Goal: Transaction & Acquisition: Obtain resource

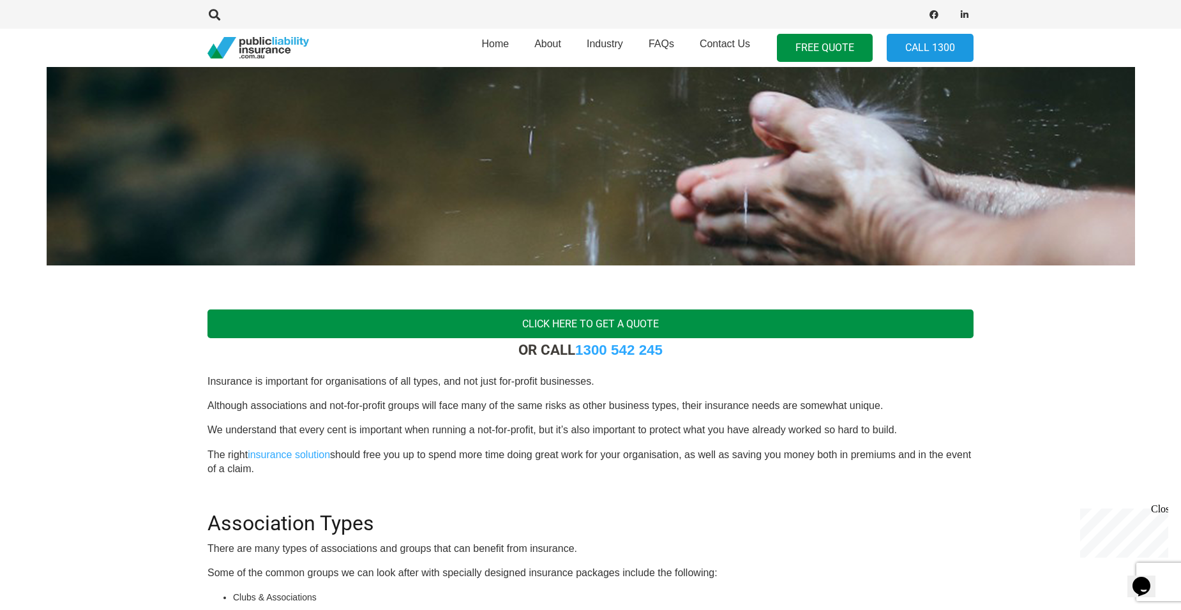
scroll to position [191, 0]
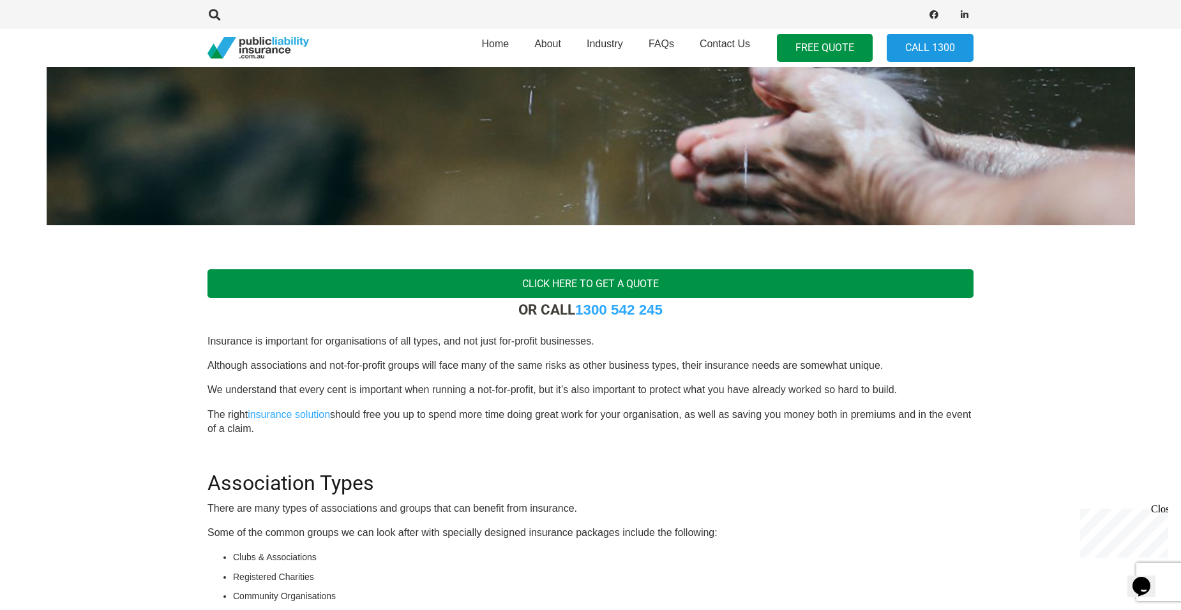
click at [550, 281] on link "Click Here To Get a Quote" at bounding box center [590, 283] width 766 height 29
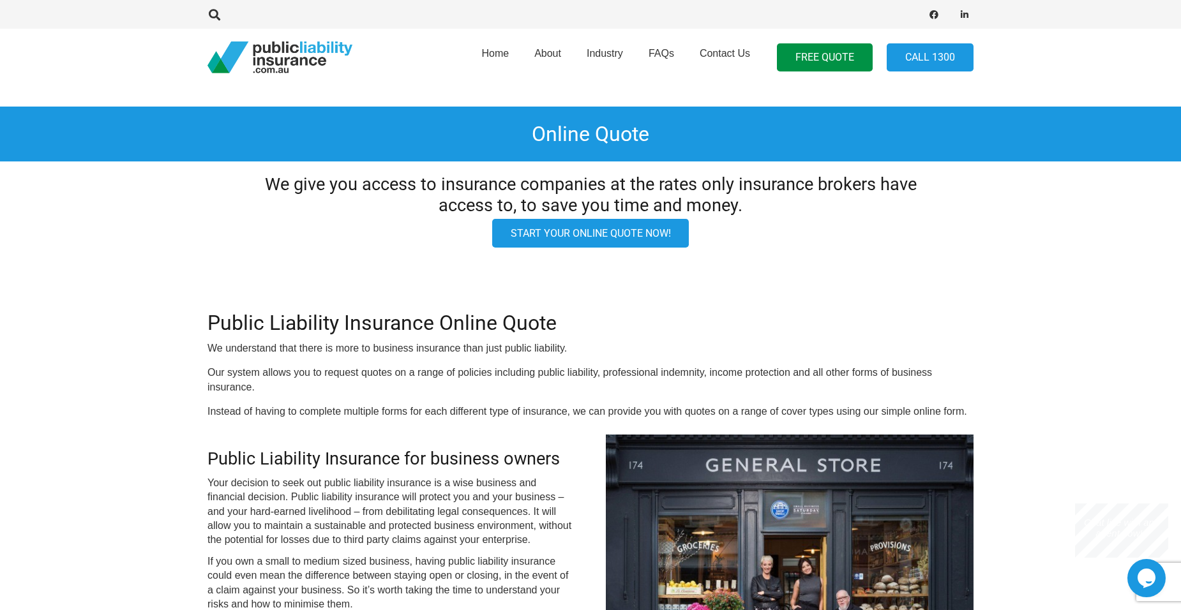
click at [550, 233] on link "Start your online quote now!" at bounding box center [590, 233] width 197 height 29
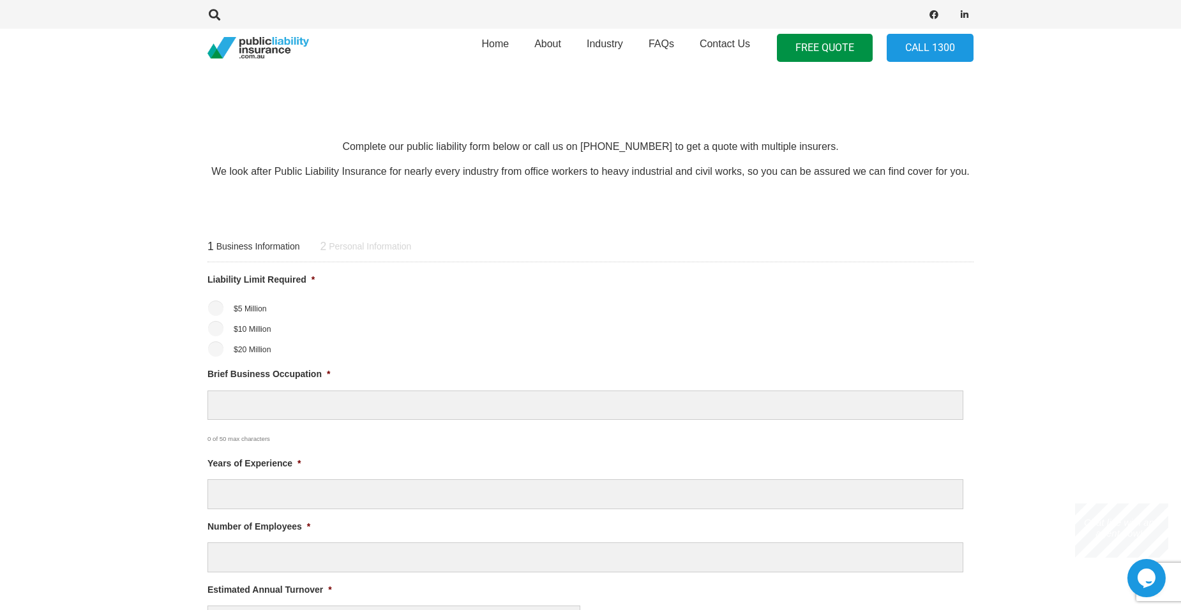
scroll to position [383, 0]
click at [213, 348] on input "$20 Million" at bounding box center [215, 347] width 15 height 15
radio input "true"
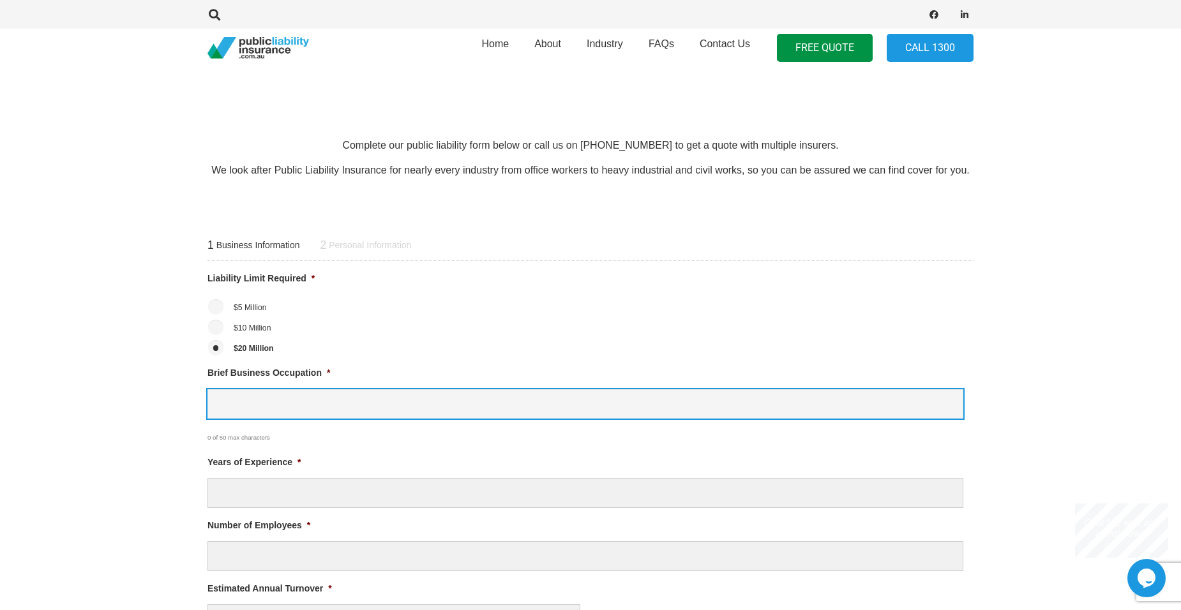
click at [325, 406] on input "Brief Business Occupation *" at bounding box center [585, 404] width 756 height 30
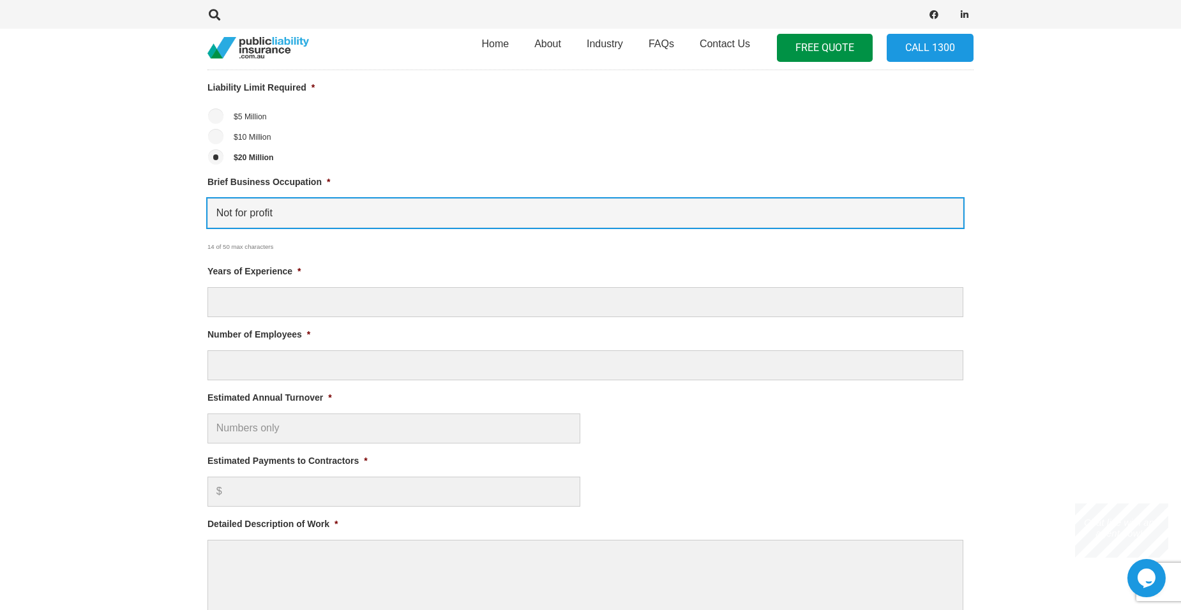
scroll to position [574, 0]
type input "Not for profit"
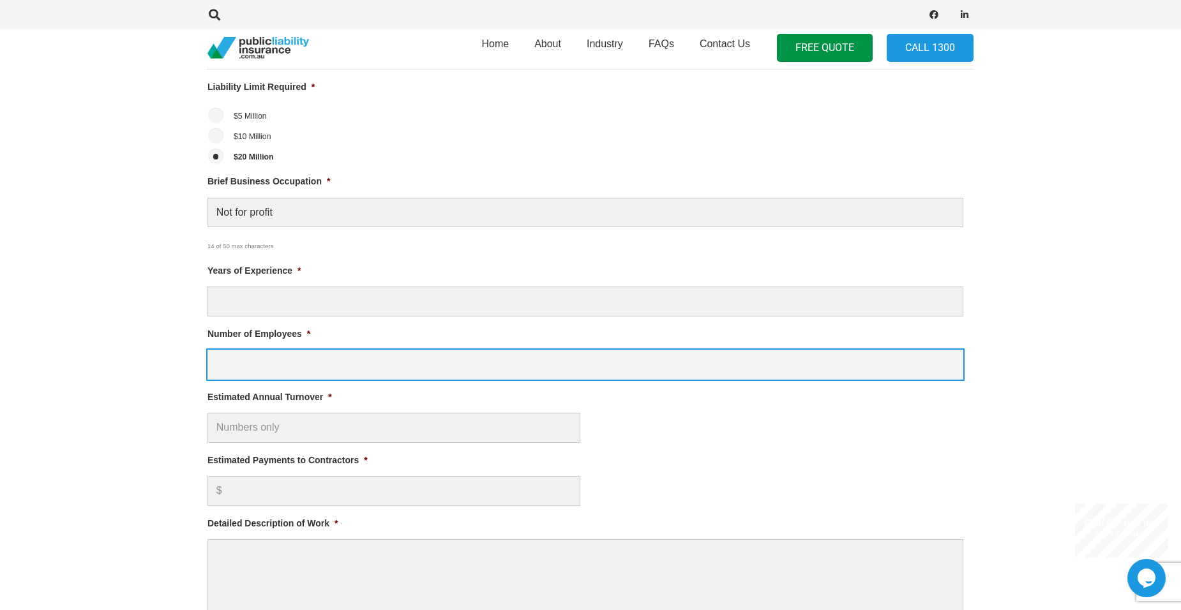
click at [251, 357] on input "Number of Employees *" at bounding box center [585, 365] width 756 height 30
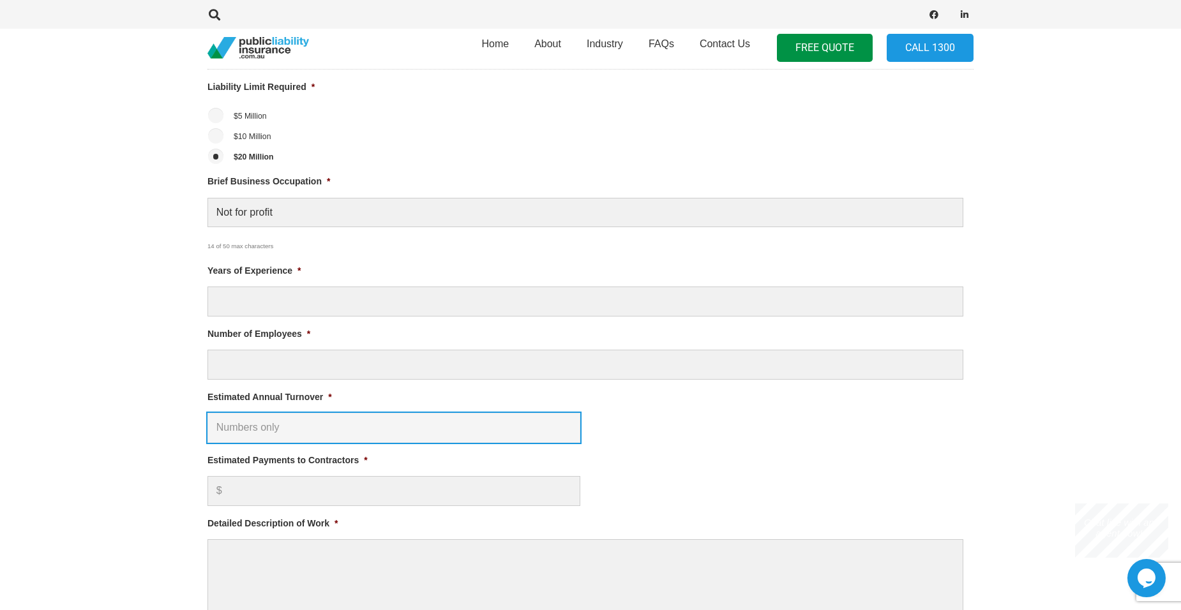
click at [271, 433] on input "Estimated Annual Turnover *" at bounding box center [393, 428] width 373 height 30
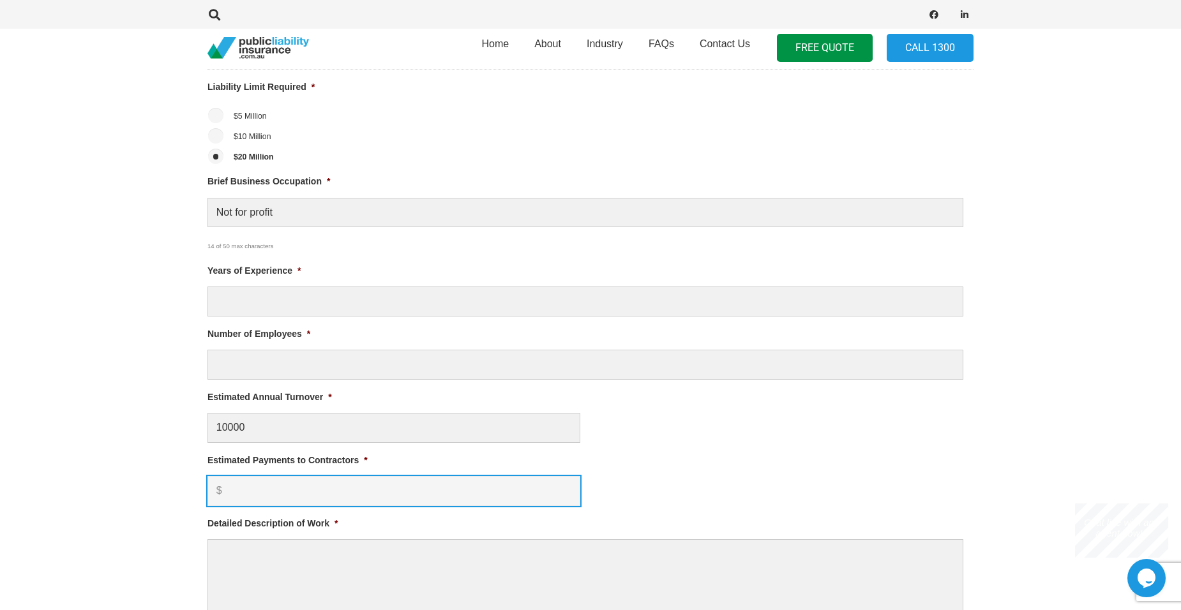
type input "$ 10,000.00"
click at [260, 488] on input "Estimated Payments to Contractors *" at bounding box center [393, 491] width 373 height 30
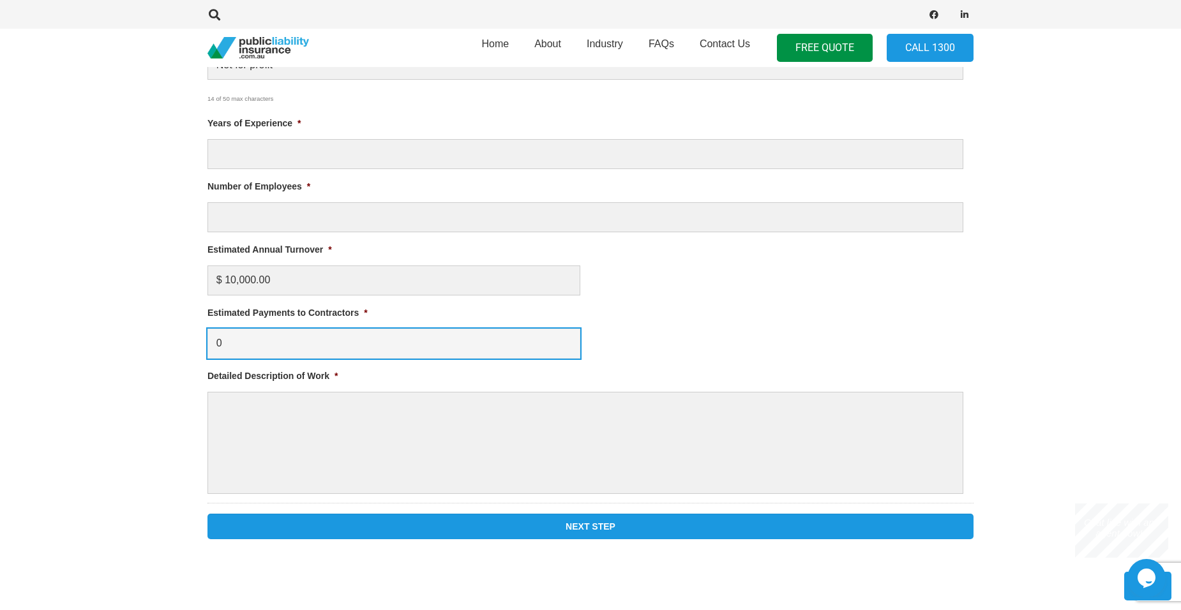
scroll to position [766, 0]
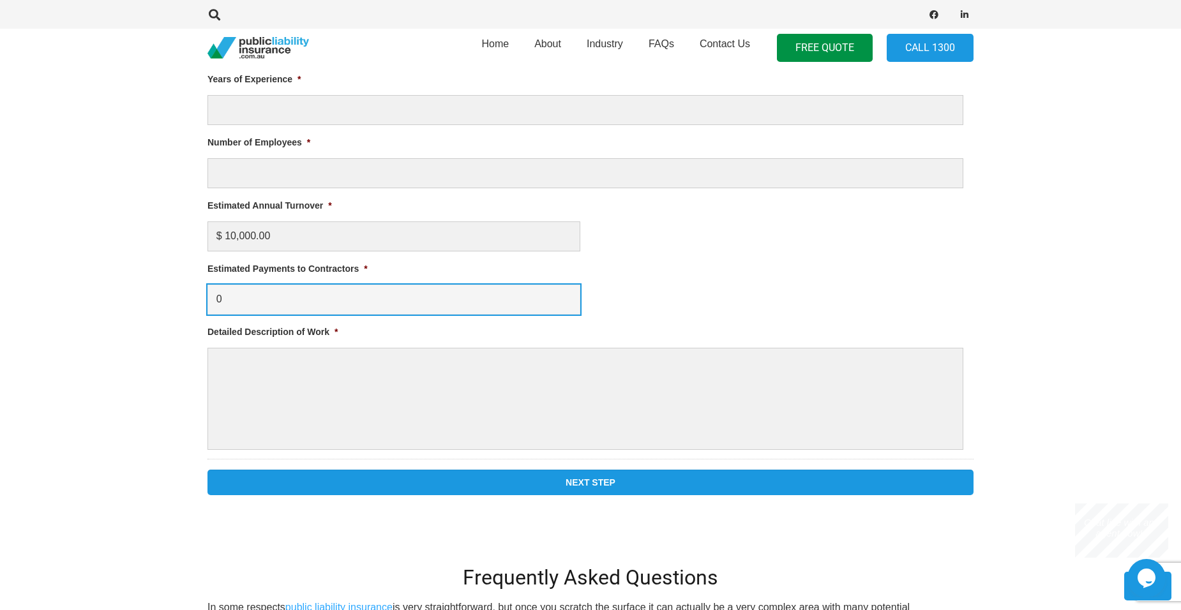
type input "0"
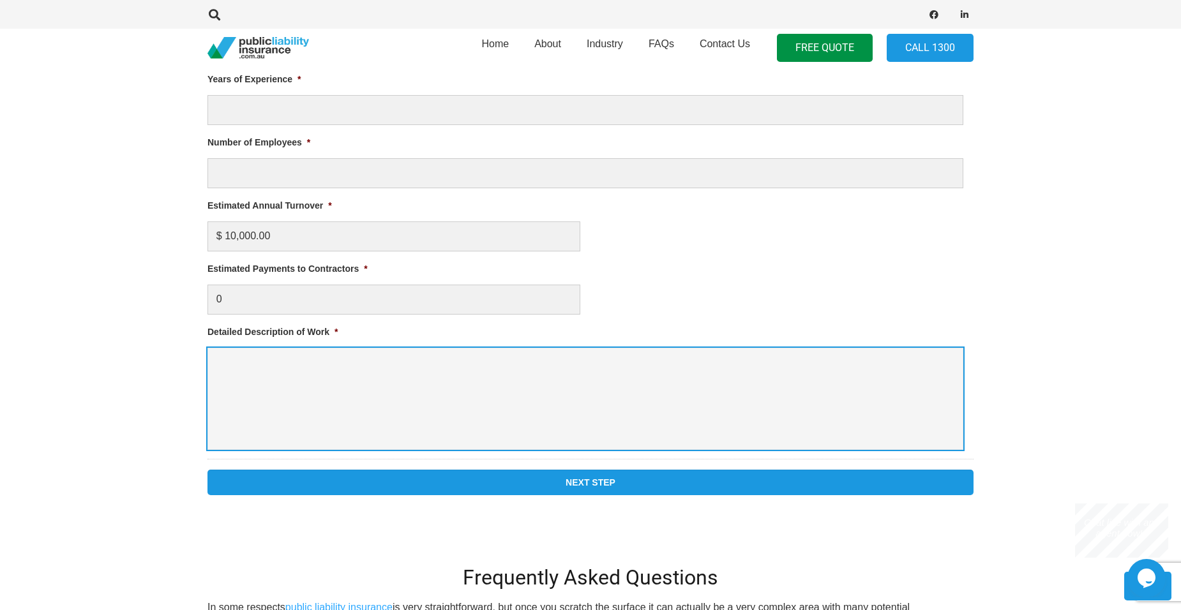
click at [221, 366] on textarea "Detailed Description of Work *" at bounding box center [585, 399] width 756 height 102
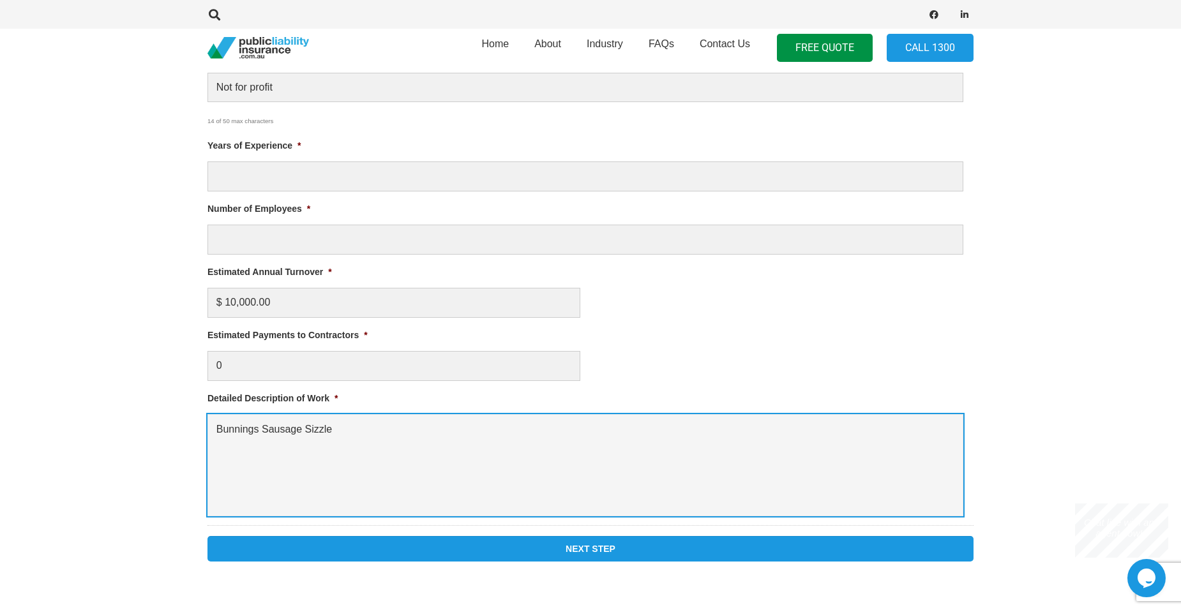
scroll to position [574, 0]
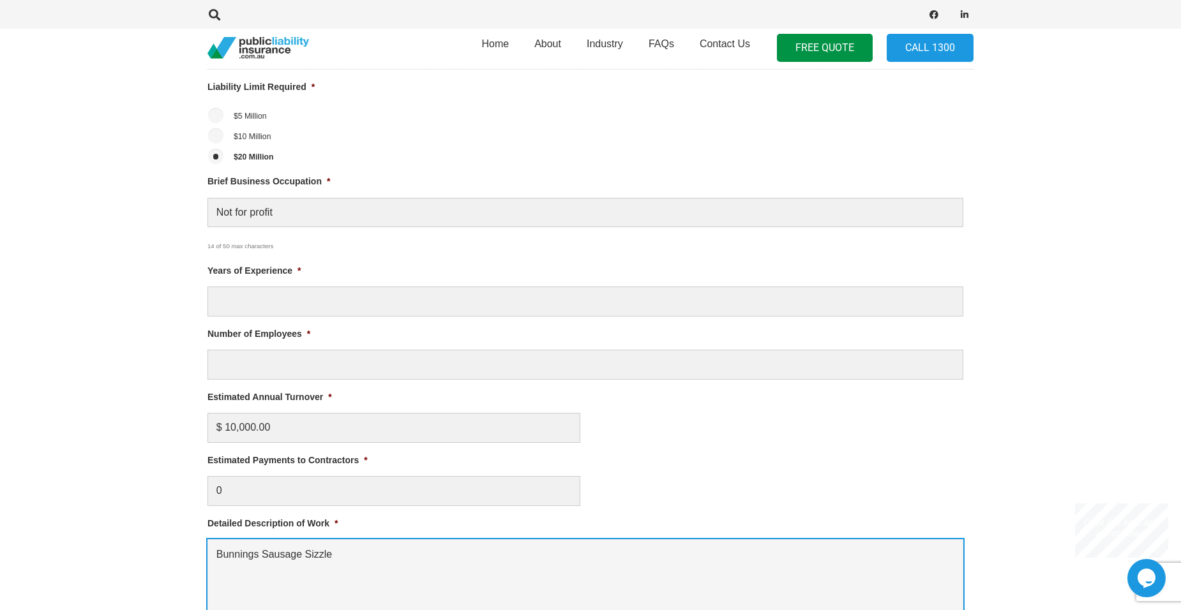
type textarea "Bunnings Sausage Sizzle"
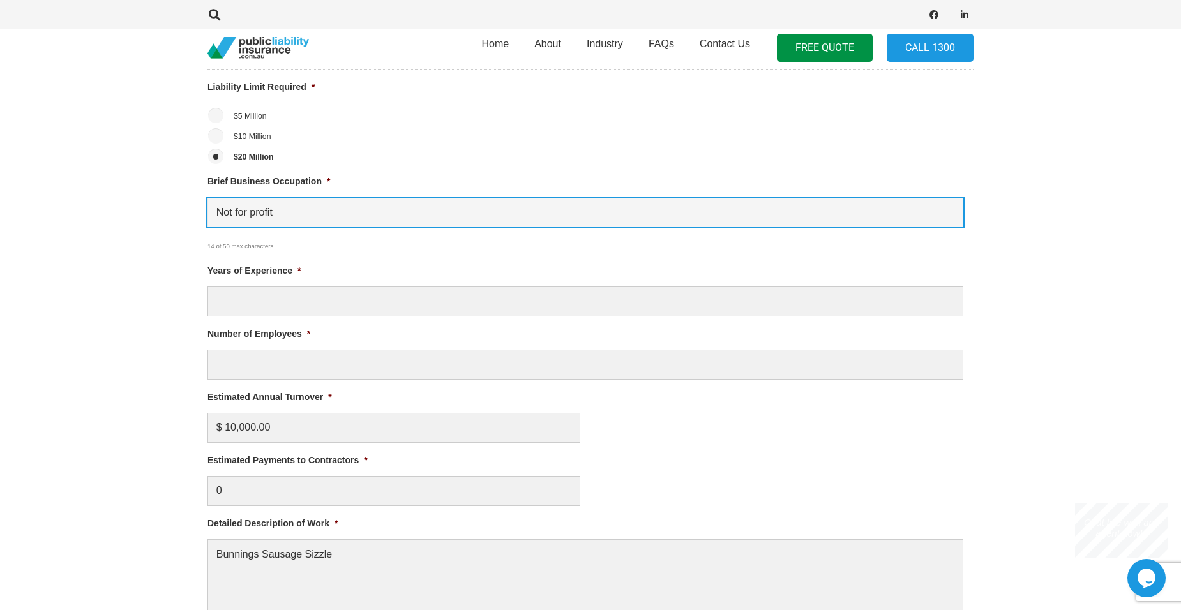
click at [338, 213] on input "Not for profit" at bounding box center [585, 213] width 756 height 30
type input "Not for profit Incorporated Association"
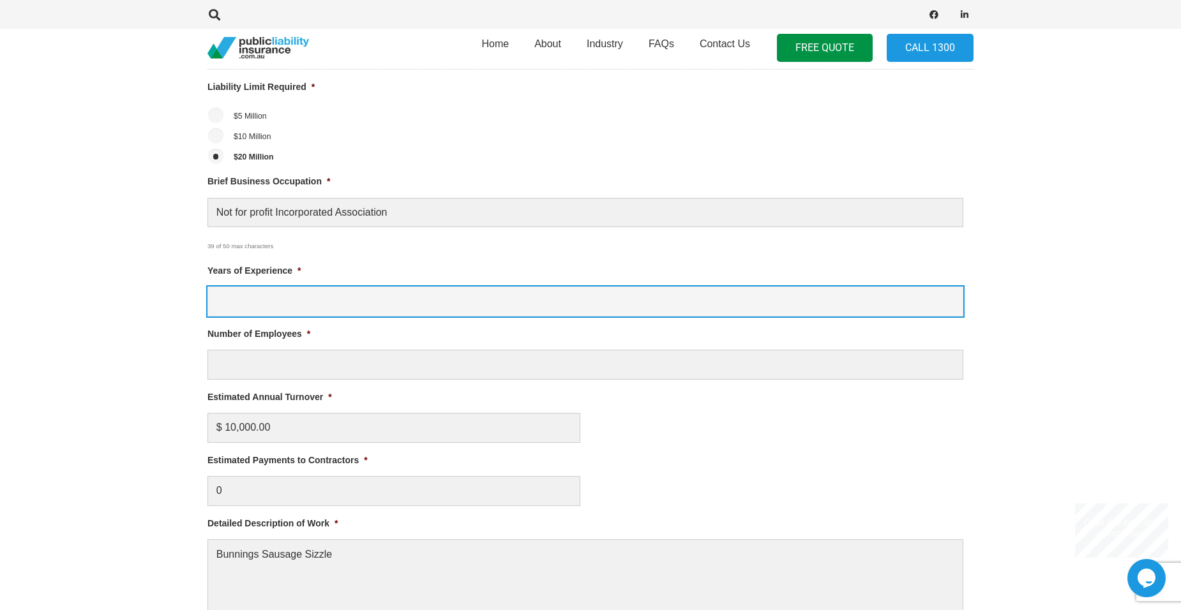
click at [231, 296] on input "Years of Experience *" at bounding box center [585, 302] width 756 height 30
type input "2"
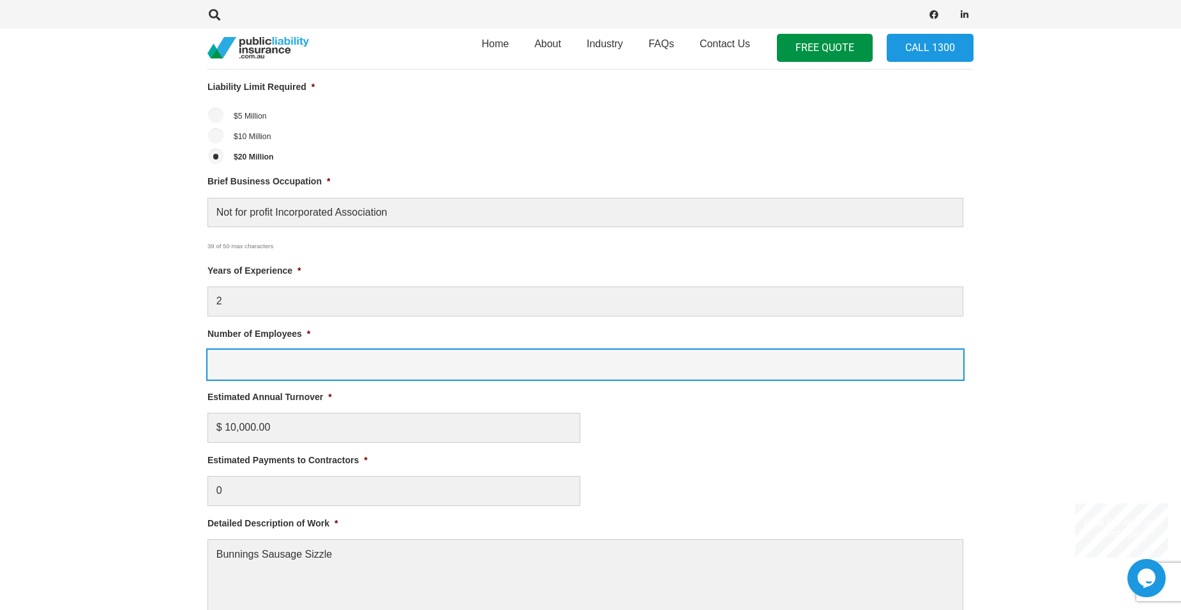
click at [293, 368] on input "Number of Employees *" at bounding box center [585, 365] width 756 height 30
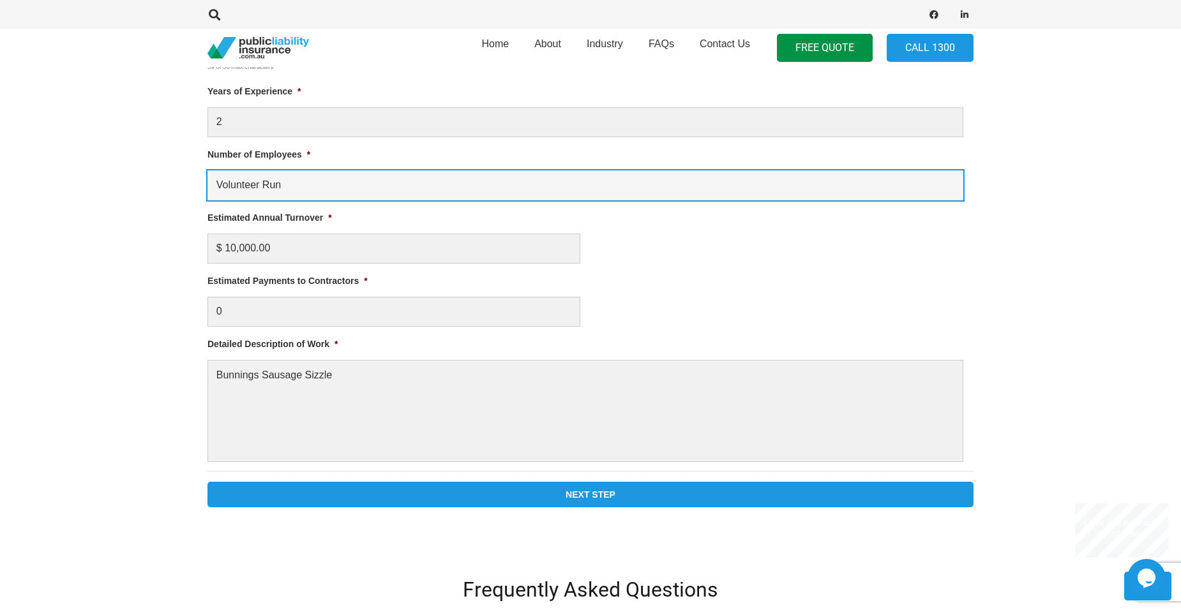
scroll to position [702, 0]
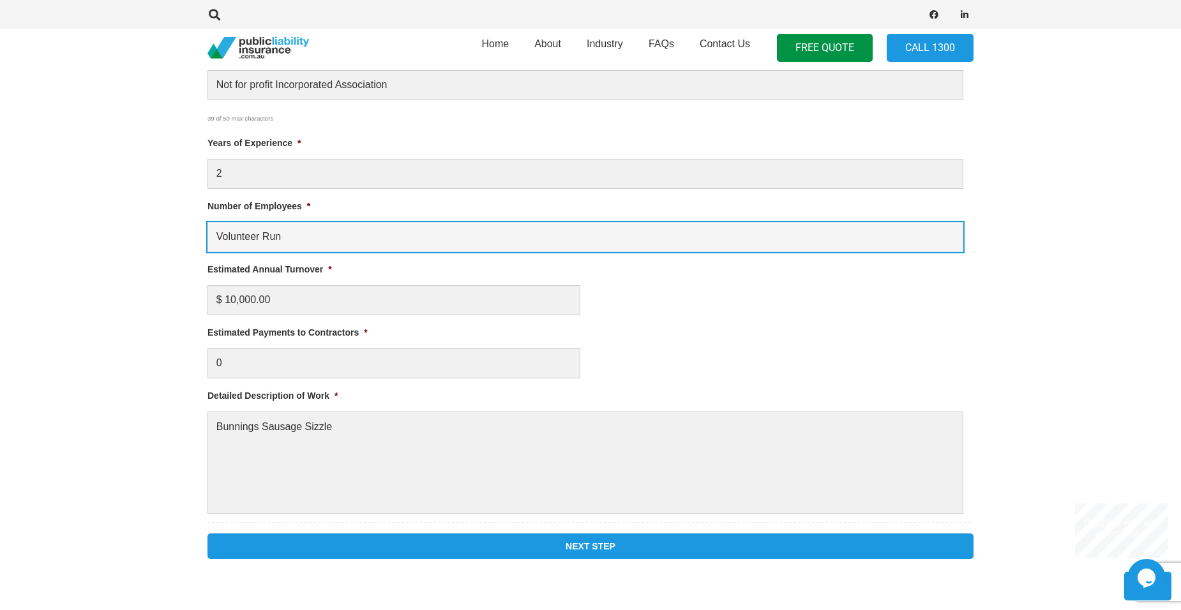
type input "Volunteer Run"
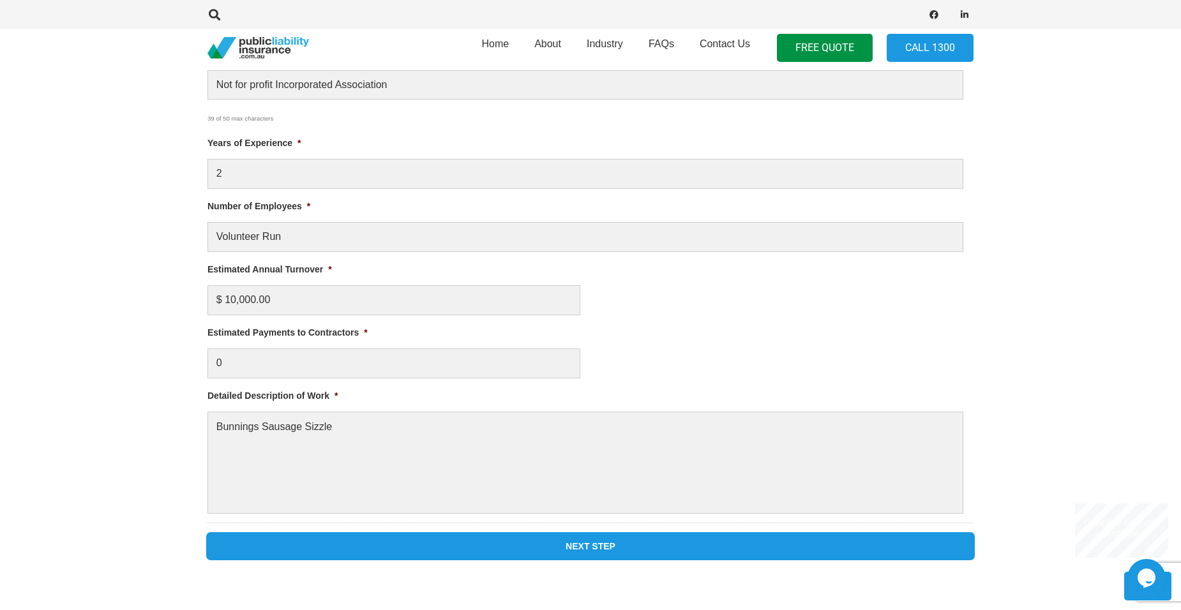
click at [602, 551] on input "Next Step" at bounding box center [590, 547] width 766 height 26
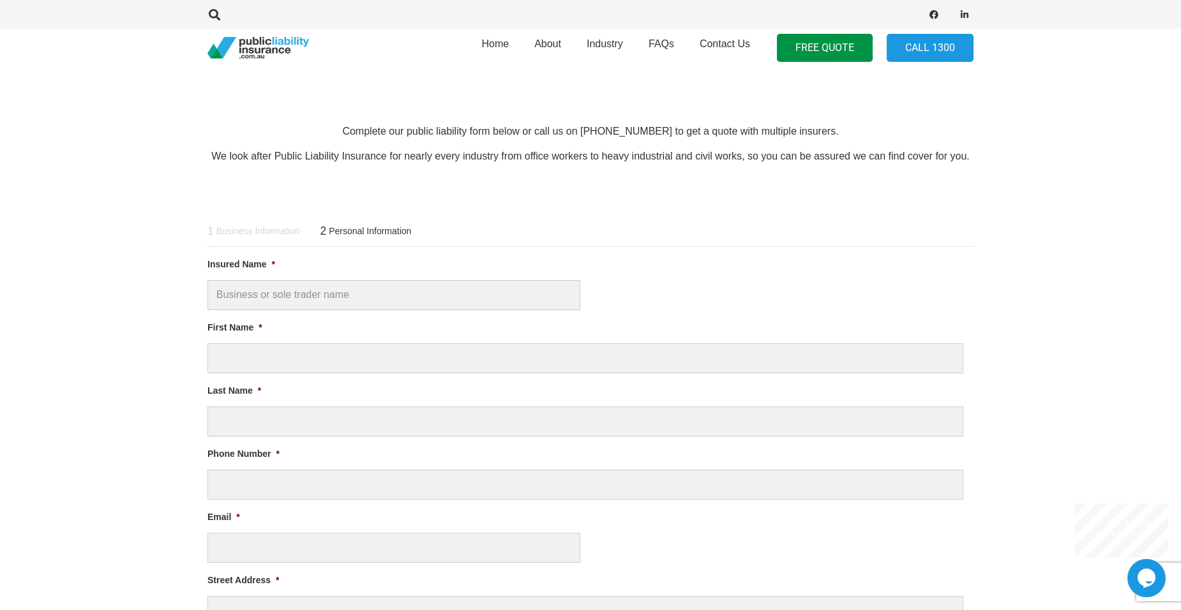
scroll to position [420, 0]
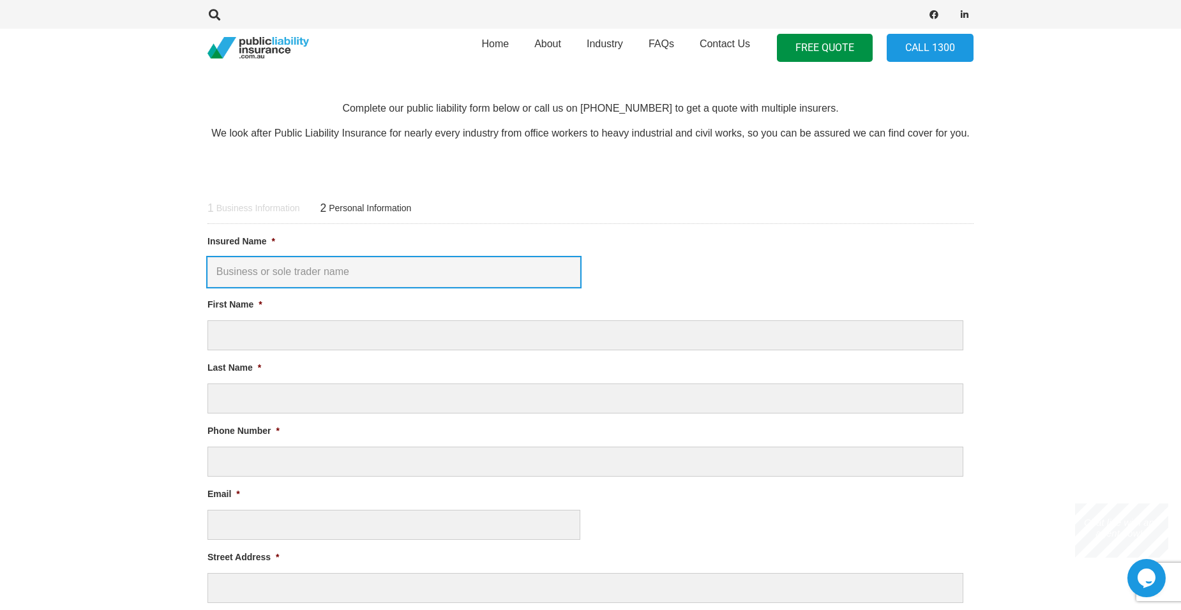
click at [287, 269] on input "Insured Name *" at bounding box center [393, 272] width 373 height 30
type input "TDTF Parents and Friends Committee INC"
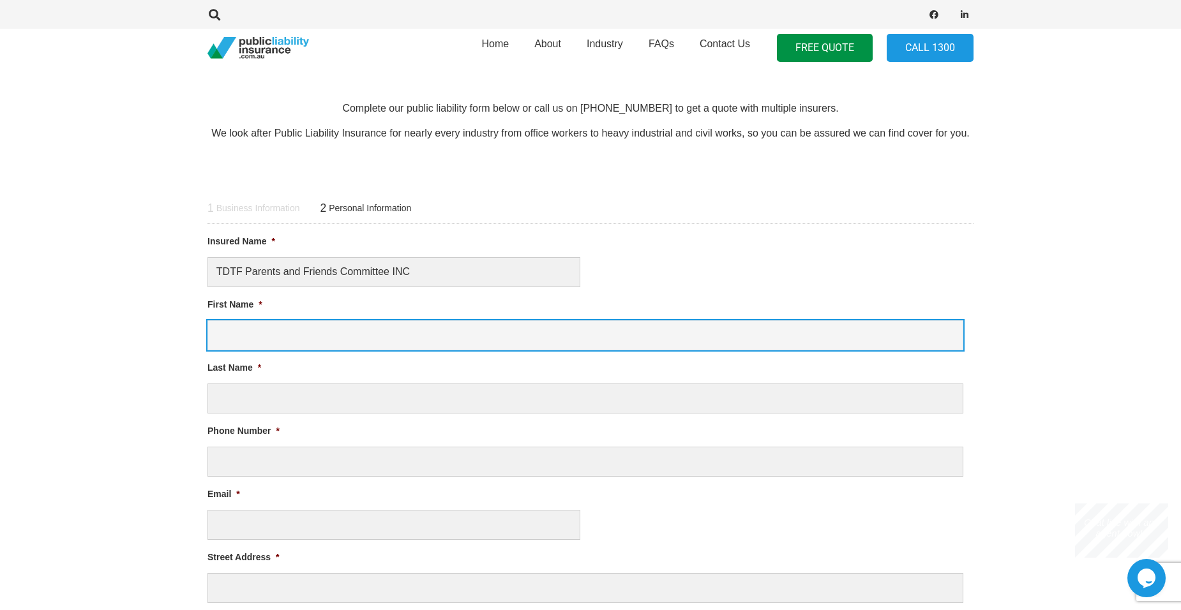
click at [251, 338] on input "First Name *" at bounding box center [585, 335] width 756 height 30
type input "[PERSON_NAME]"
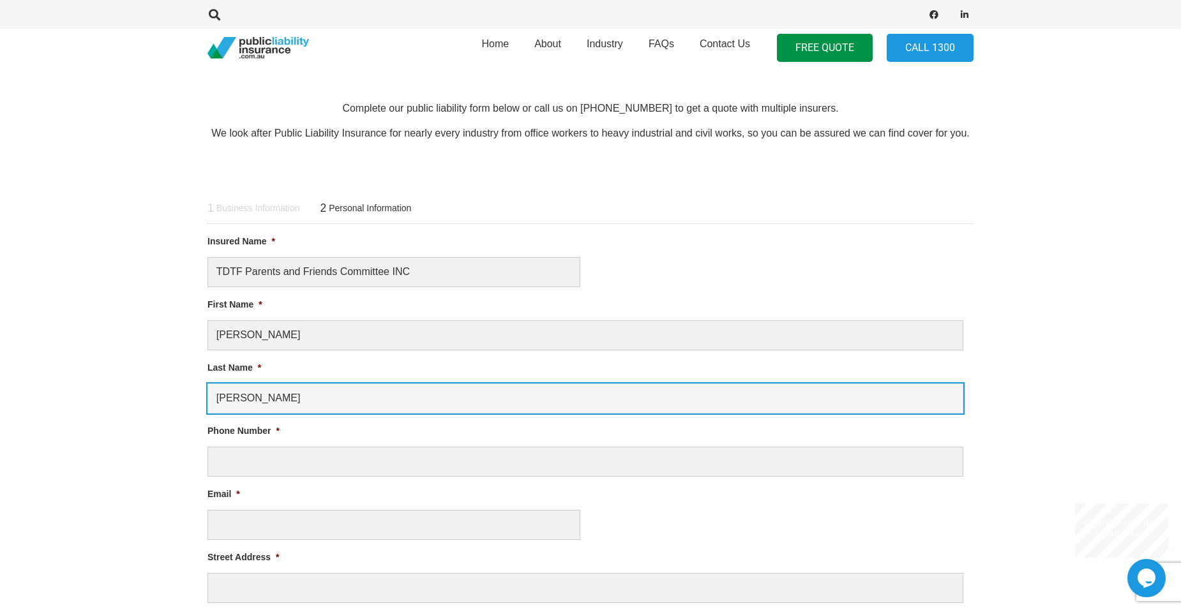
type input "[PERSON_NAME]"
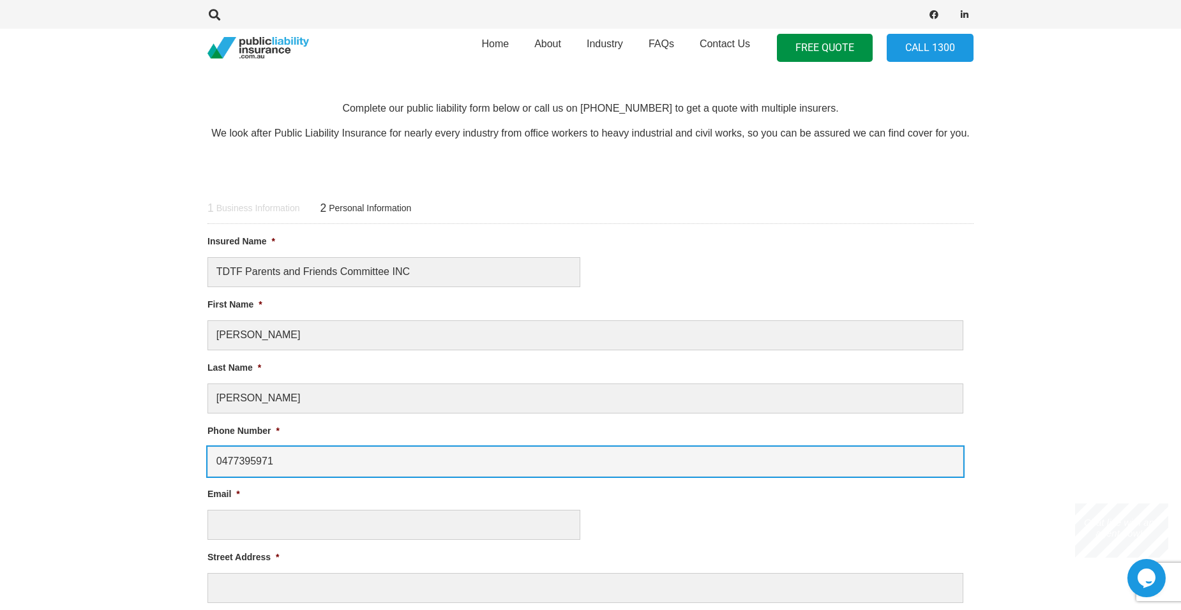
type input "0477395971"
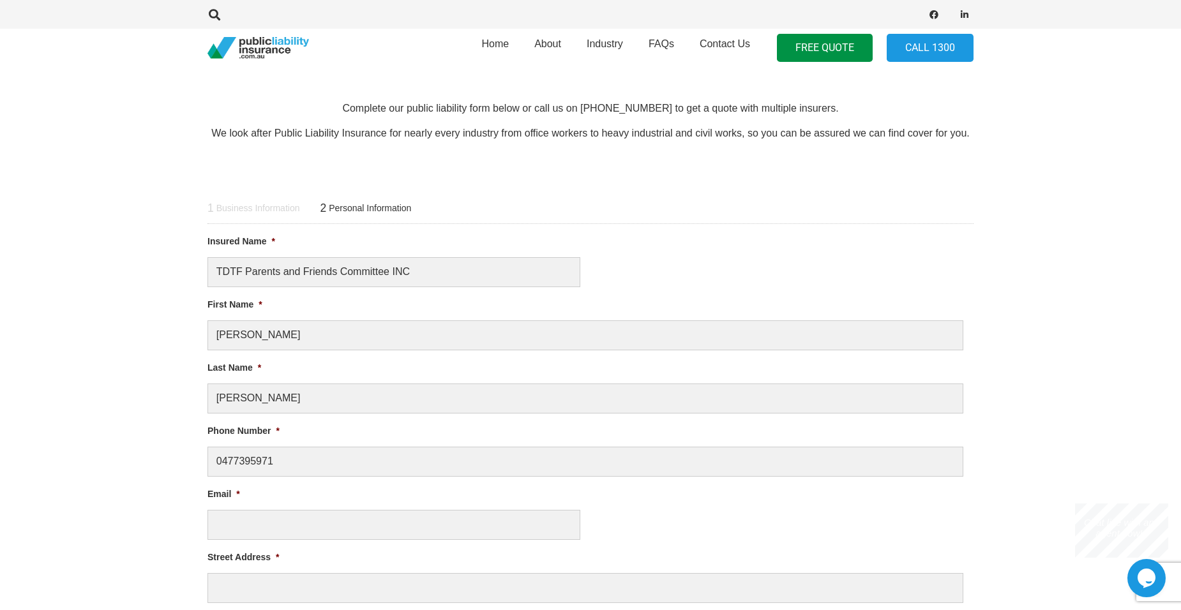
click at [234, 505] on li "Email *" at bounding box center [590, 513] width 766 height 53
click at [239, 523] on input "Email *" at bounding box center [393, 525] width 373 height 30
type input "j"
paste input "[EMAIL_ADDRESS][DOMAIN_NAME]"
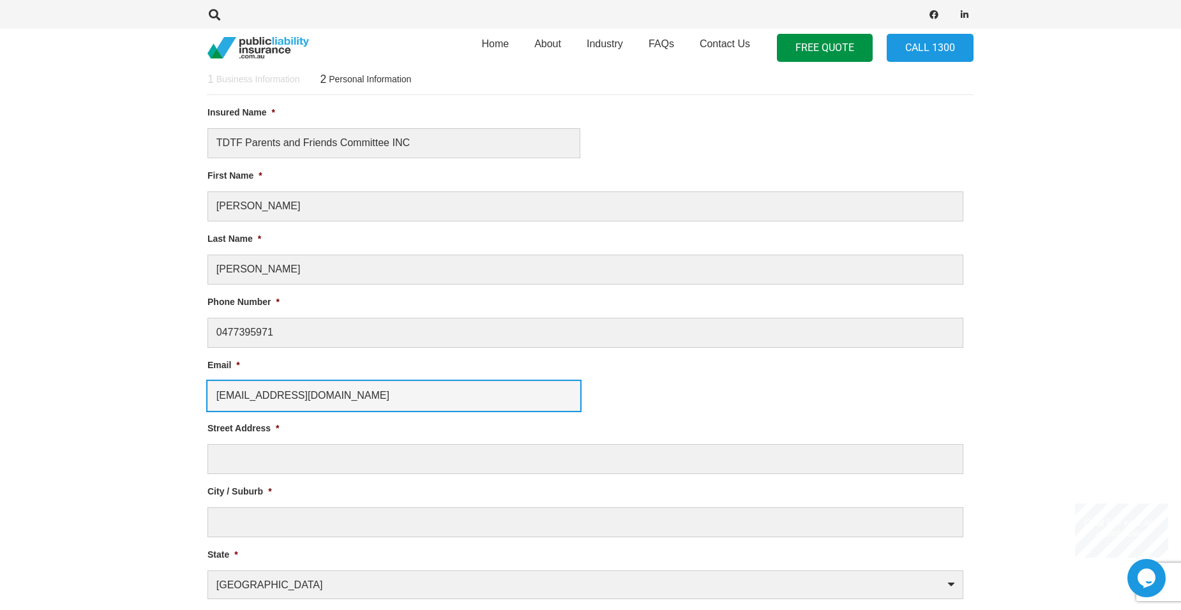
scroll to position [611, 0]
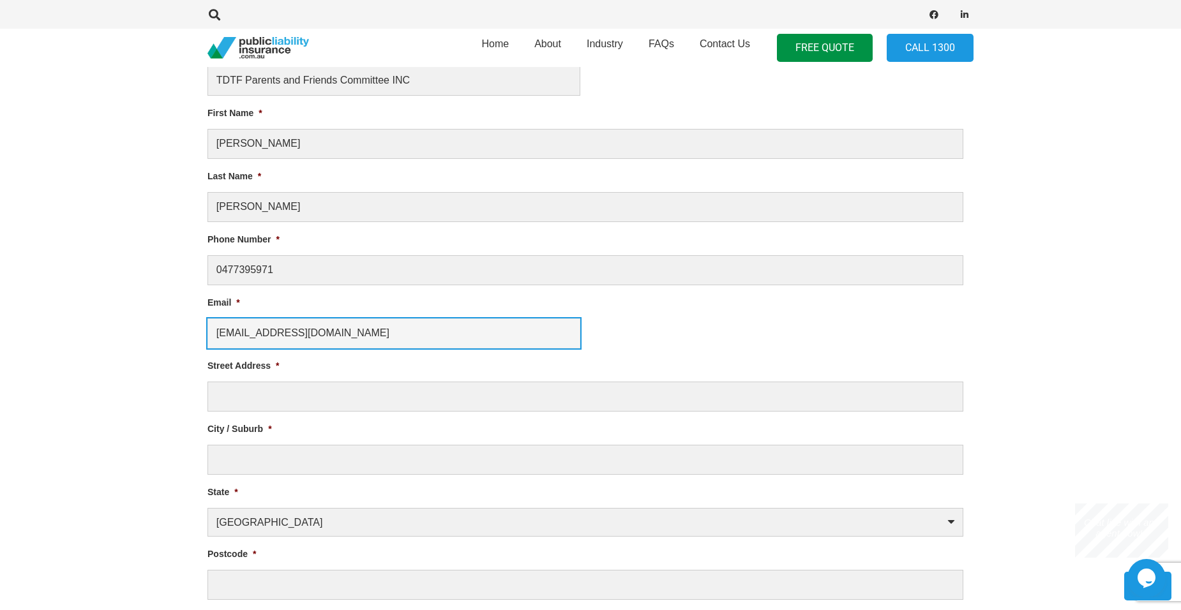
type input "[EMAIL_ADDRESS][DOMAIN_NAME]"
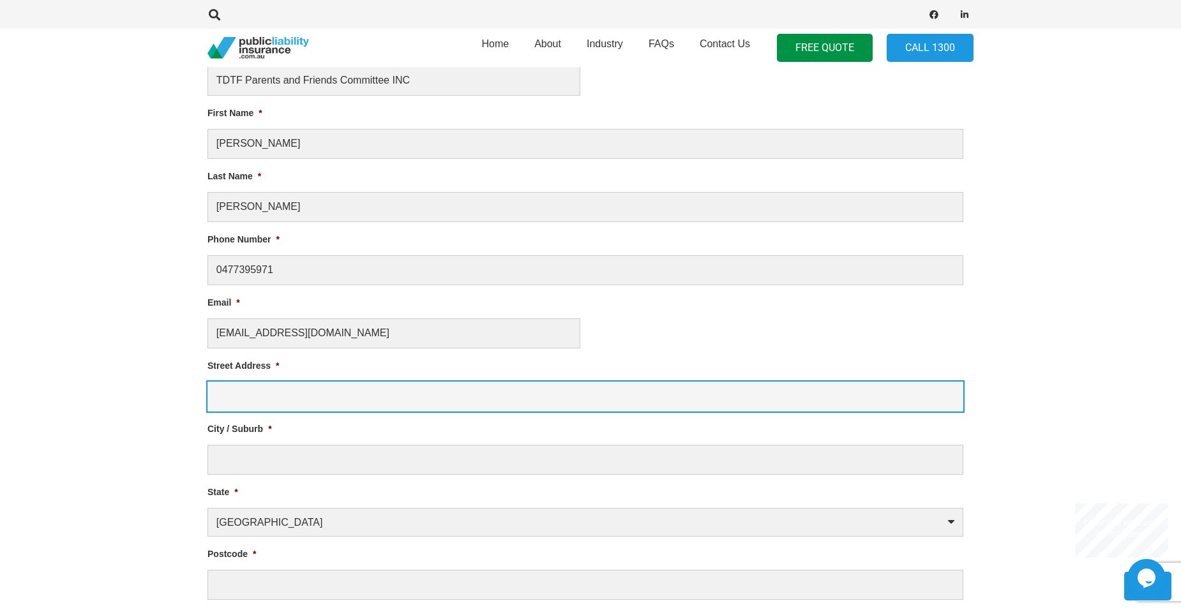
click at [218, 403] on input "Street Address *" at bounding box center [585, 397] width 756 height 30
type input "[STREET_ADDRESS]"
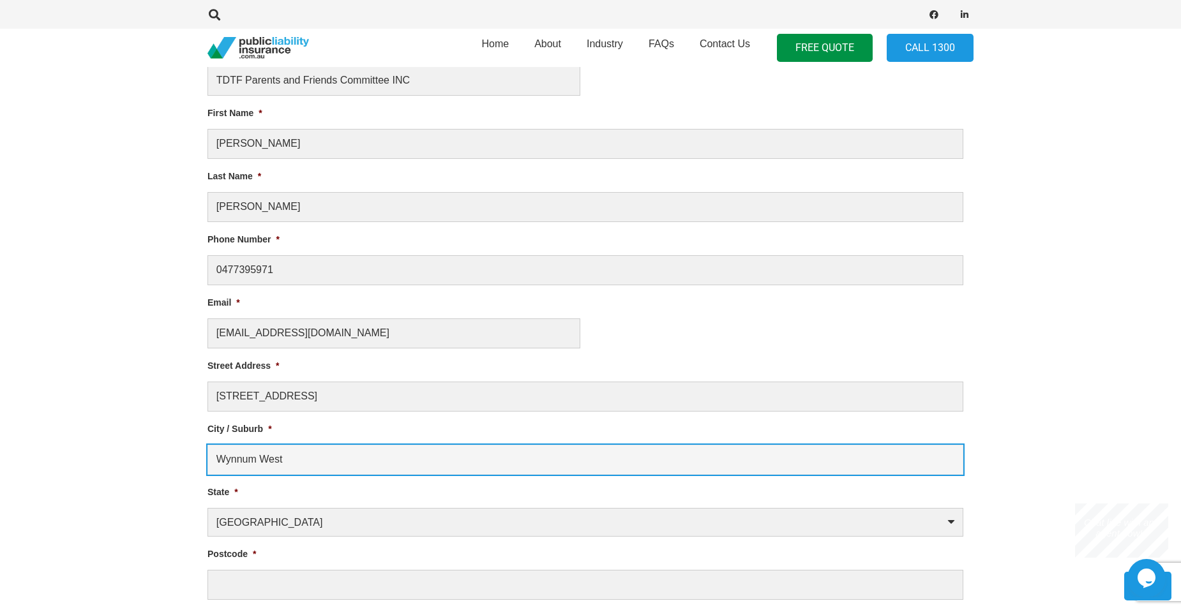
type input "Wynnum West"
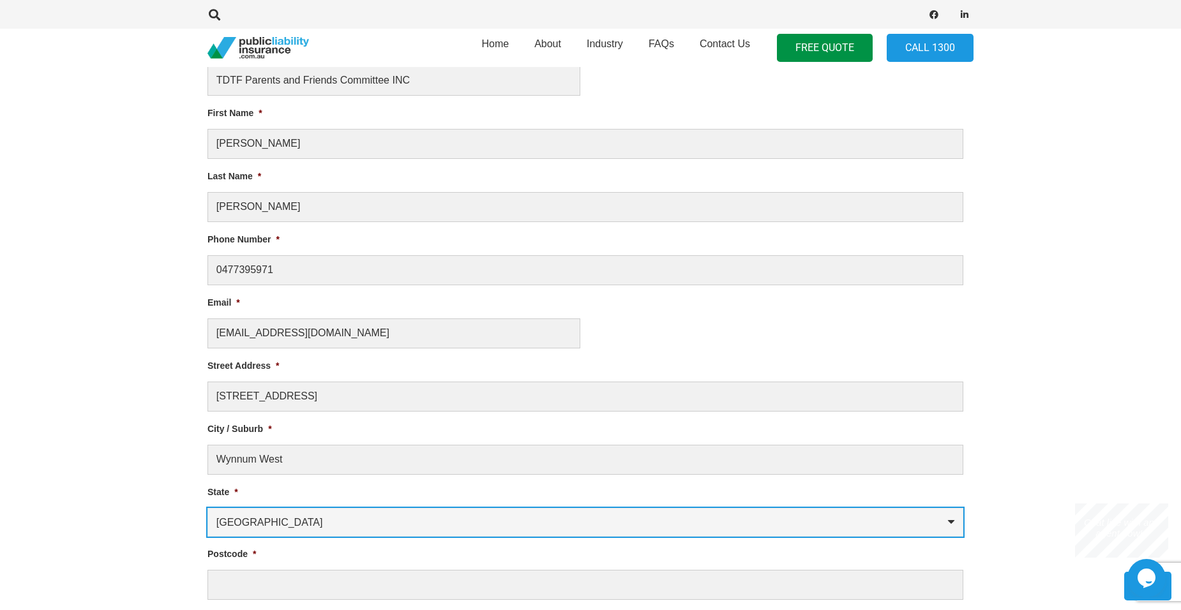
click at [299, 518] on select "[GEOGRAPHIC_DATA] [GEOGRAPHIC_DATA] [GEOGRAPHIC_DATA] [GEOGRAPHIC_DATA] [GEOGRA…" at bounding box center [585, 522] width 756 height 29
select select "[GEOGRAPHIC_DATA]"
click at [207, 508] on select "[GEOGRAPHIC_DATA] [GEOGRAPHIC_DATA] [GEOGRAPHIC_DATA] [GEOGRAPHIC_DATA] [GEOGRA…" at bounding box center [585, 522] width 756 height 29
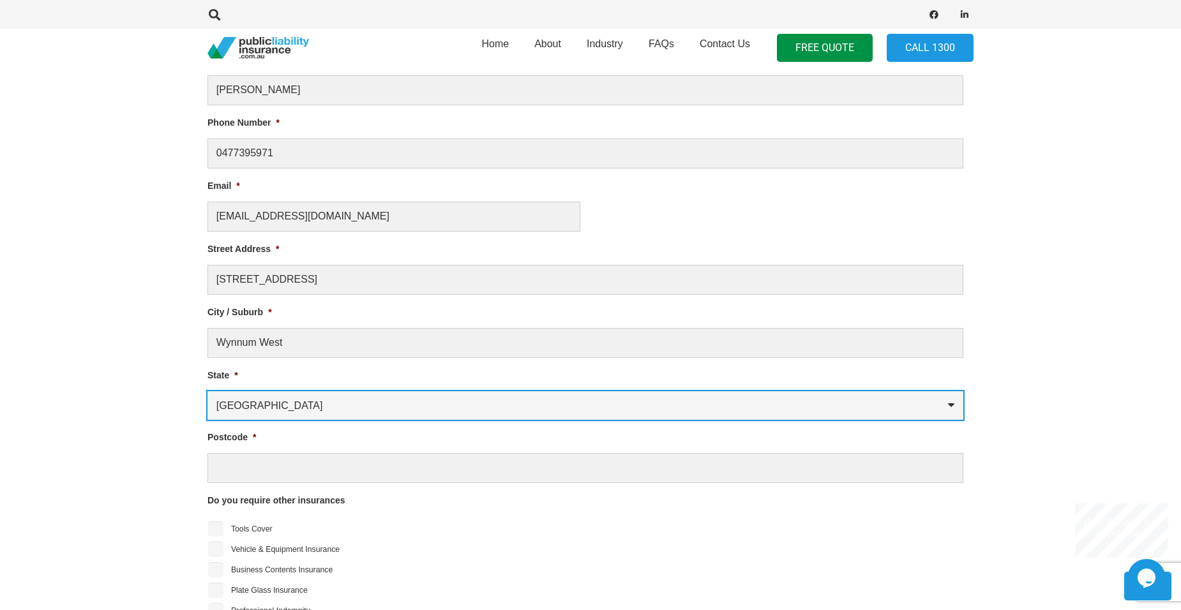
scroll to position [803, 0]
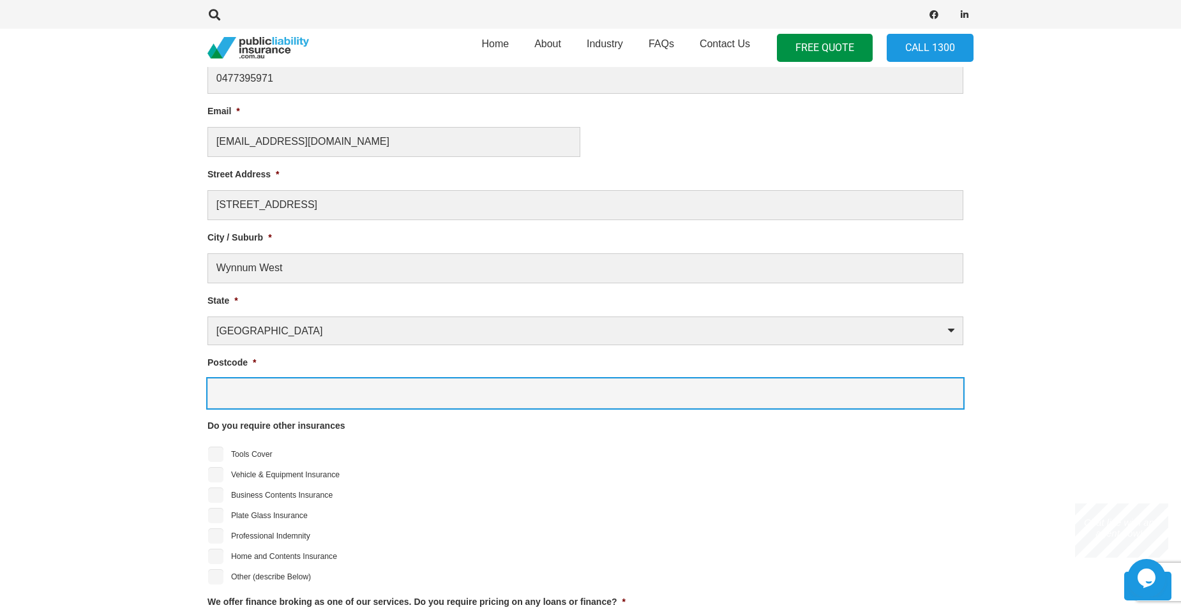
click at [246, 392] on input "Postcode *" at bounding box center [585, 393] width 756 height 30
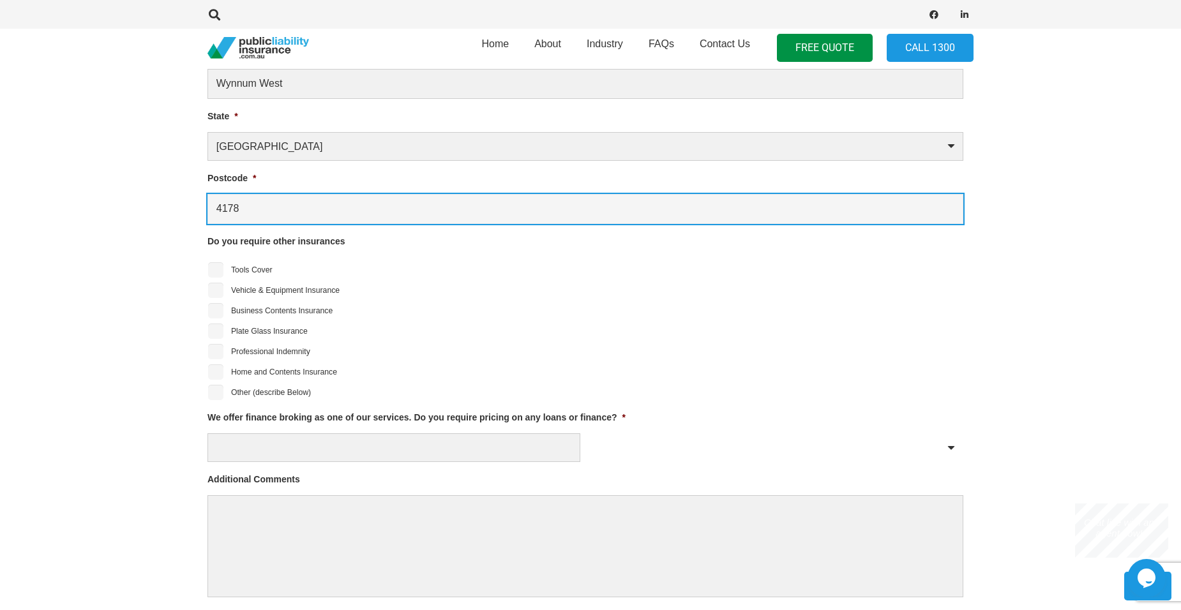
scroll to position [1058, 0]
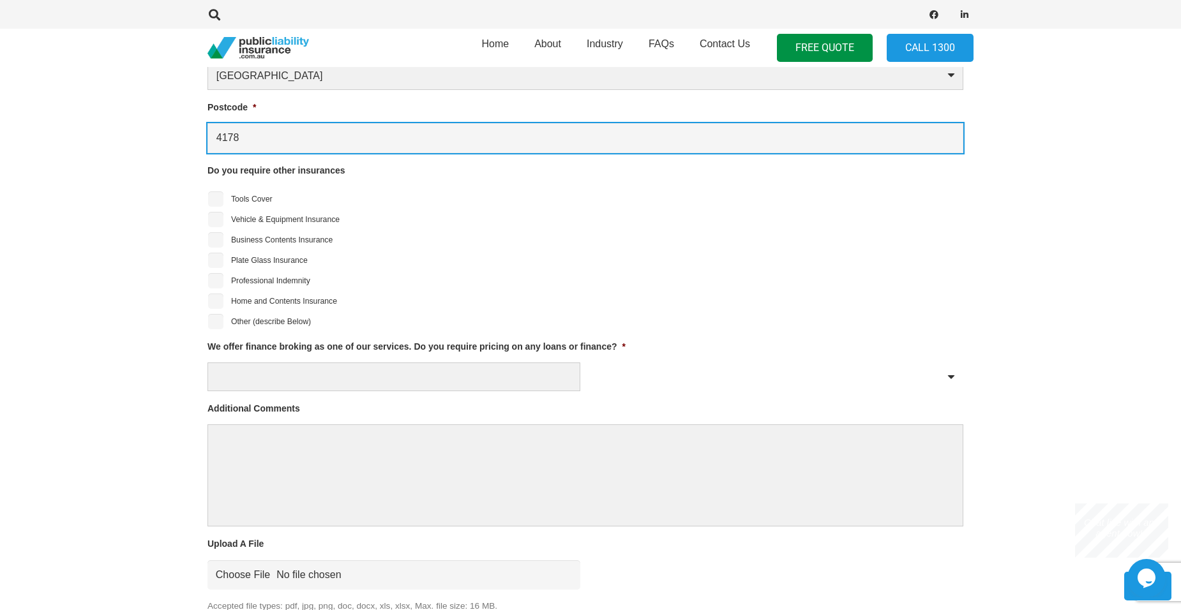
type input "4178"
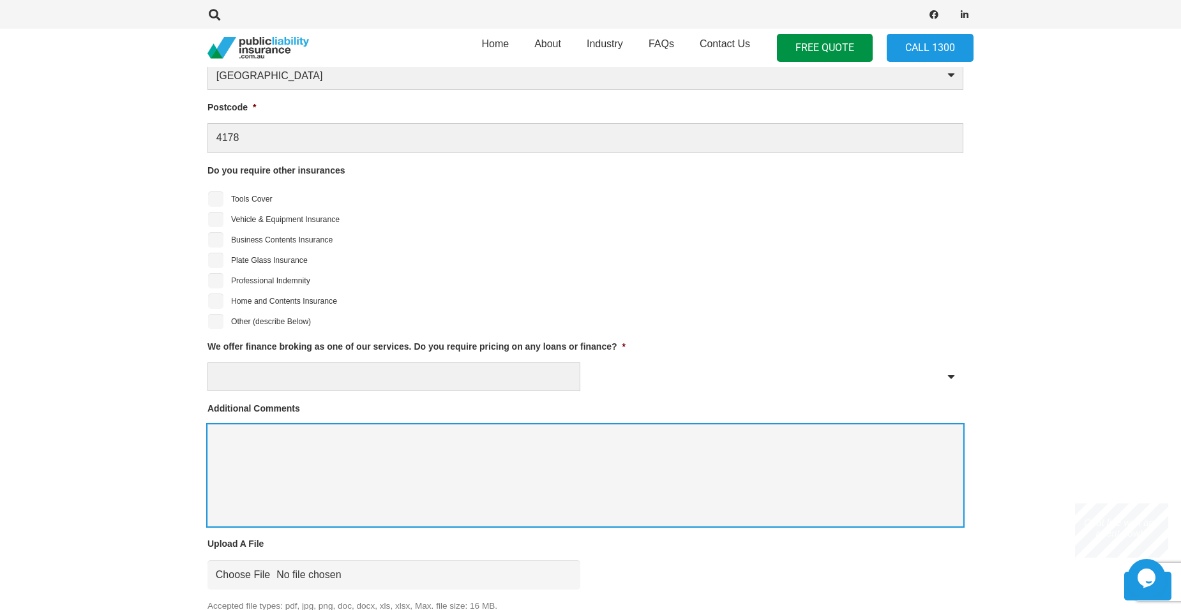
drag, startPoint x: 248, startPoint y: 445, endPoint x: 256, endPoint y: 445, distance: 7.7
click at [249, 445] on textarea "Additional Comments" at bounding box center [585, 475] width 756 height 102
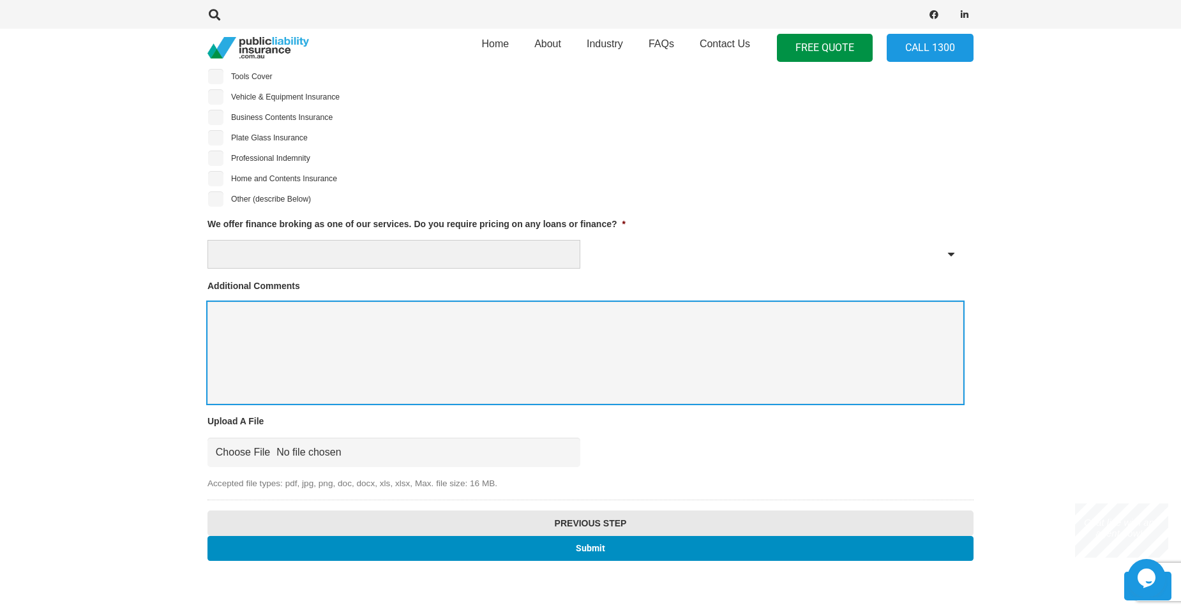
scroll to position [1250, 0]
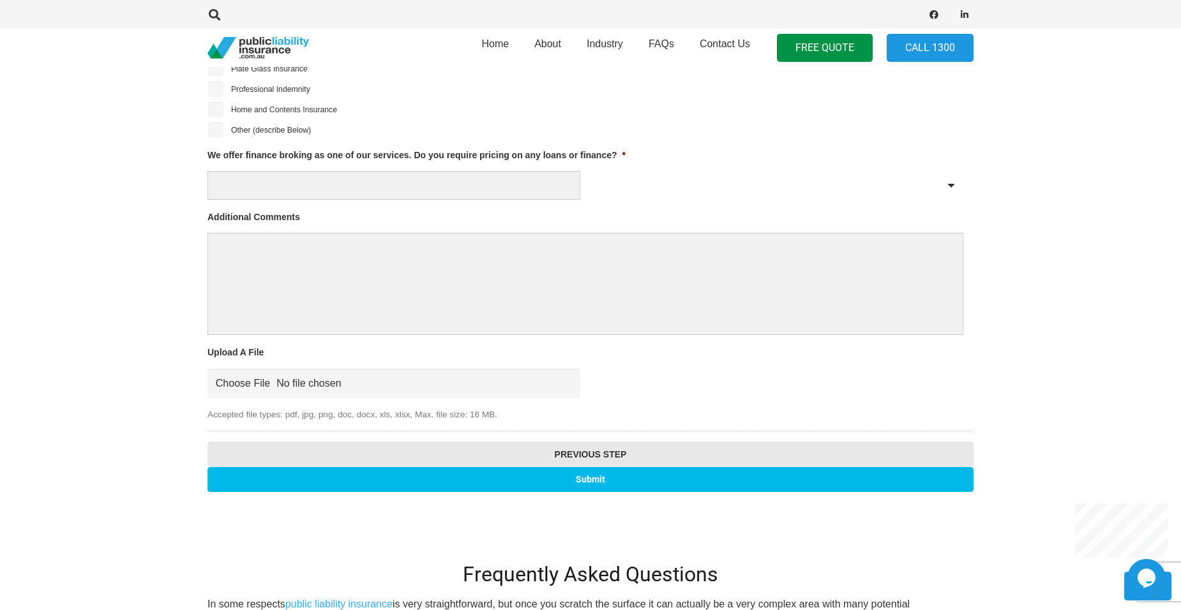
click at [593, 473] on input "Submit" at bounding box center [590, 479] width 766 height 25
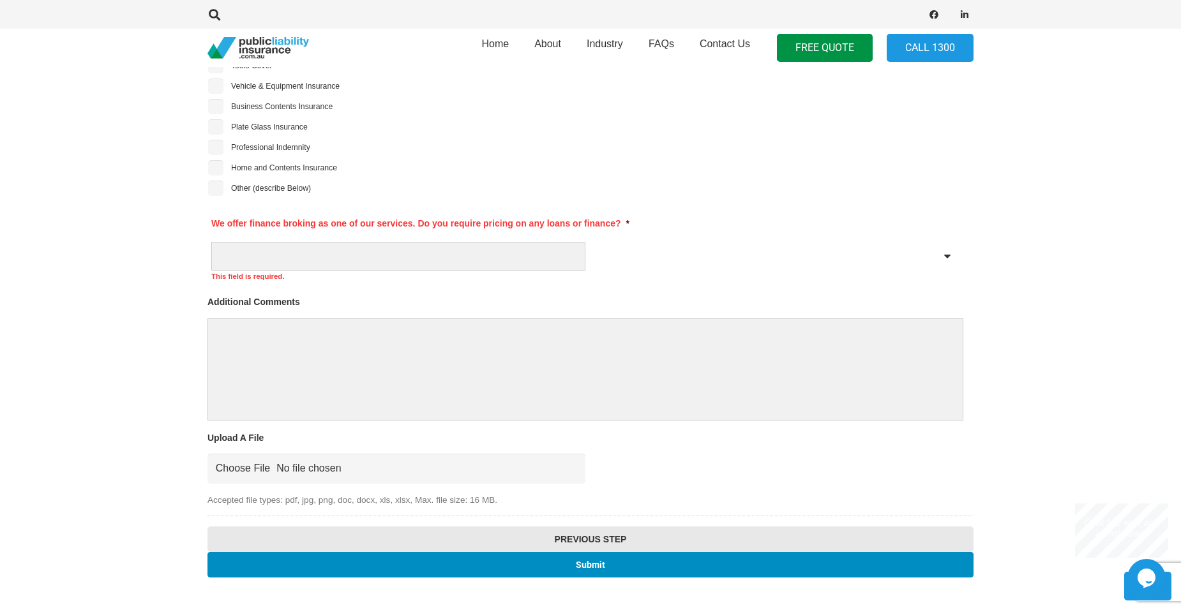
scroll to position [1313, 0]
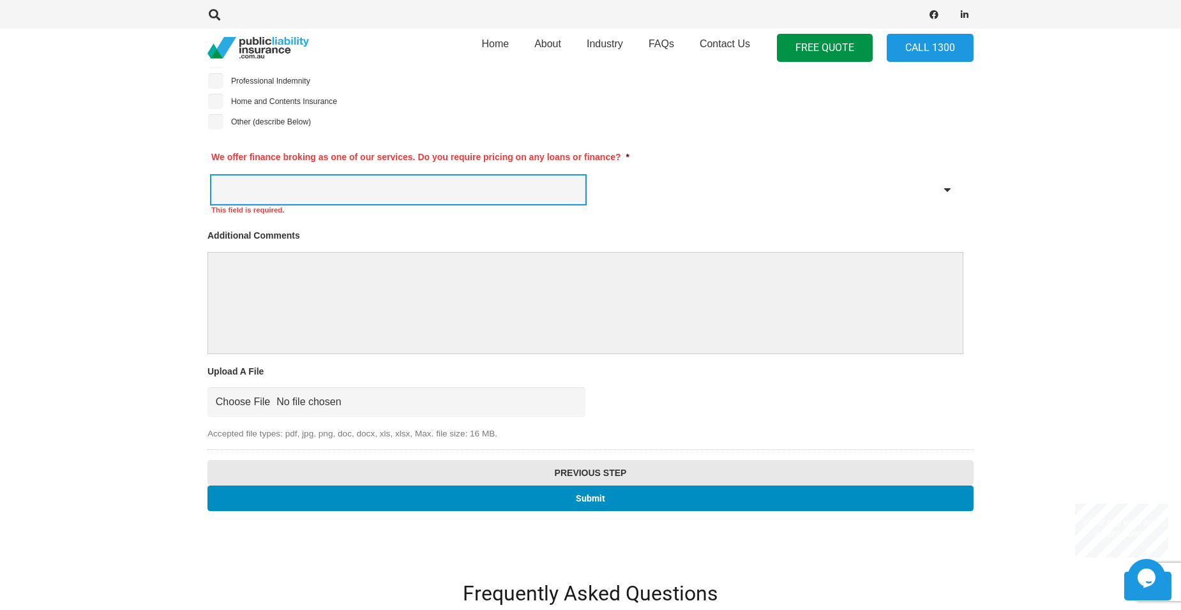
click at [314, 186] on select "Yes No" at bounding box center [398, 189] width 374 height 29
select select "No"
click at [211, 175] on select "Yes No" at bounding box center [398, 189] width 374 height 29
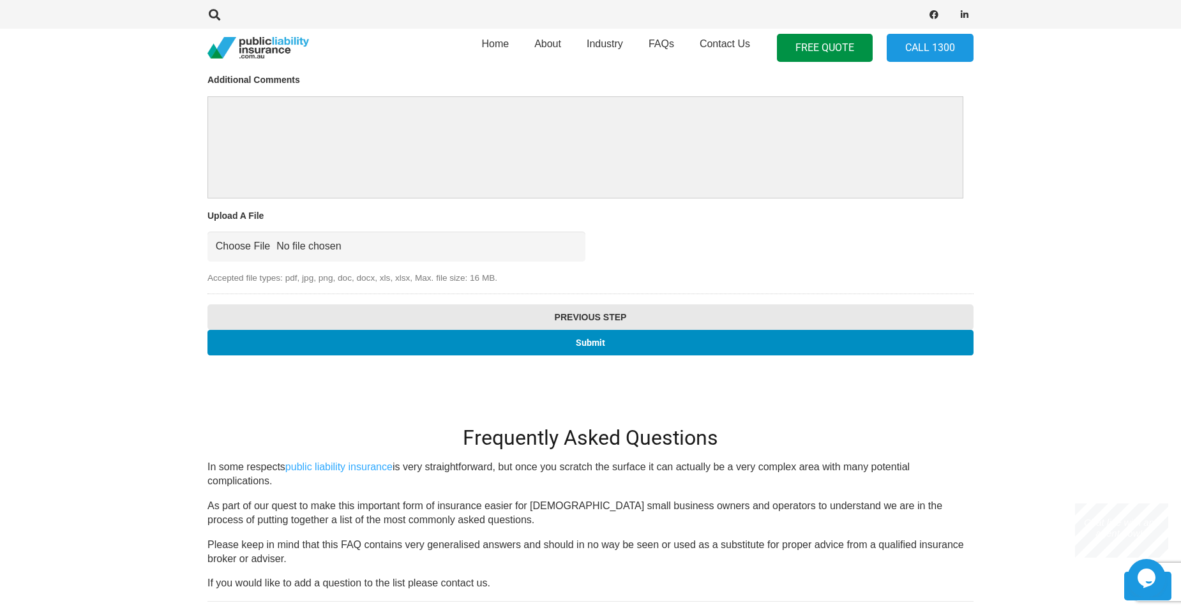
scroll to position [1505, 0]
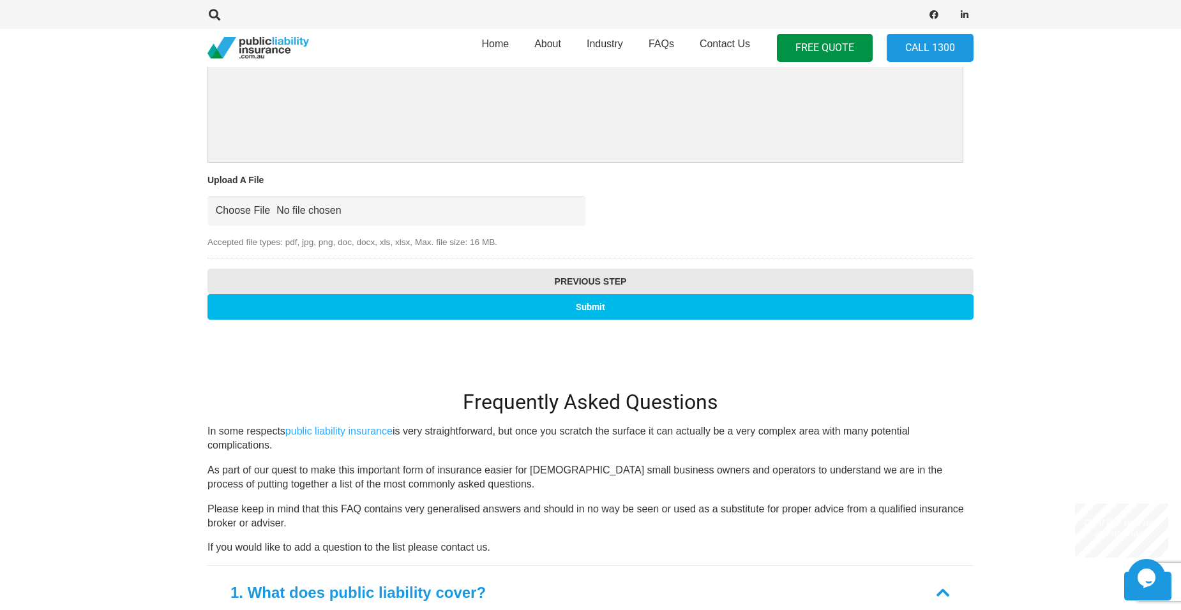
click at [597, 308] on input "Submit" at bounding box center [590, 306] width 766 height 25
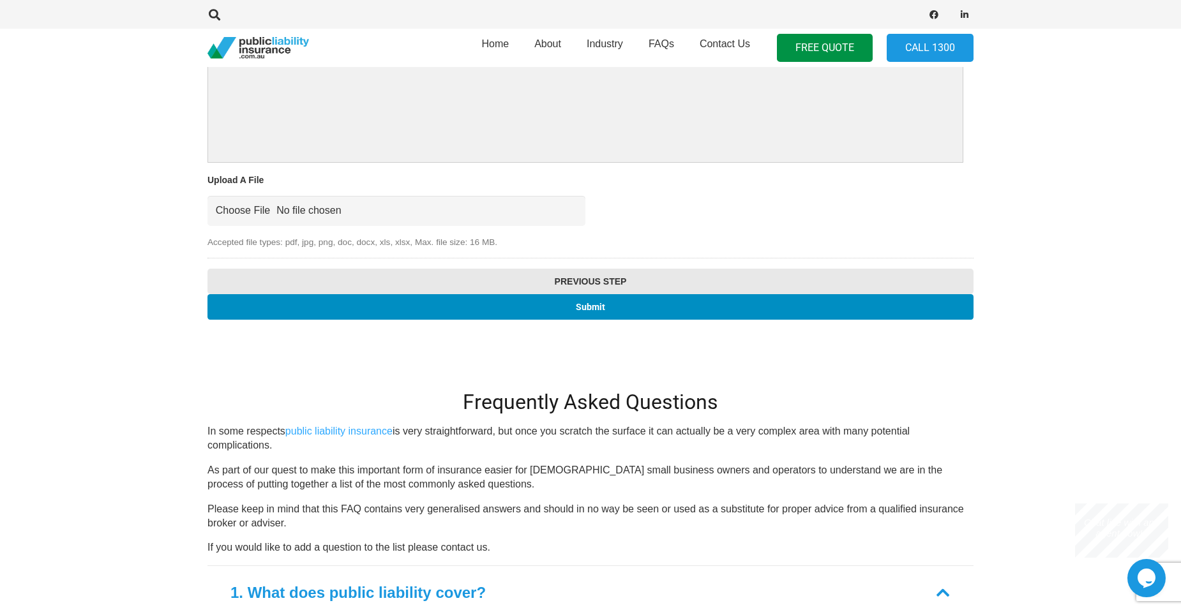
scroll to position [326, 0]
